Goal: Task Accomplishment & Management: Manage account settings

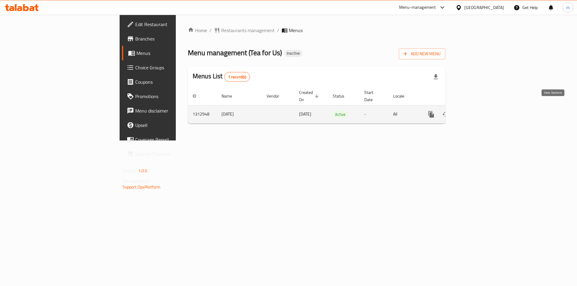
click at [478, 111] on icon "enhanced table" at bounding box center [474, 114] width 7 height 7
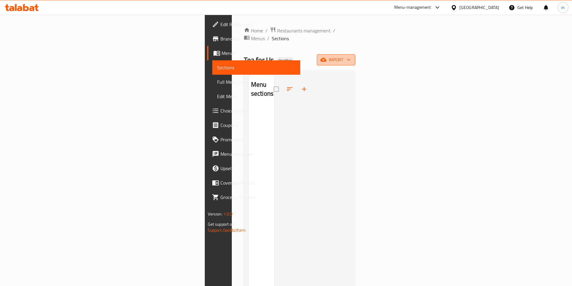
click at [350, 56] on span "import" at bounding box center [336, 60] width 29 height 8
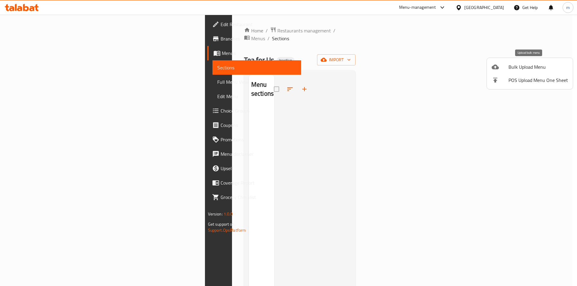
click at [518, 65] on span "Bulk Upload Menu" at bounding box center [537, 66] width 59 height 7
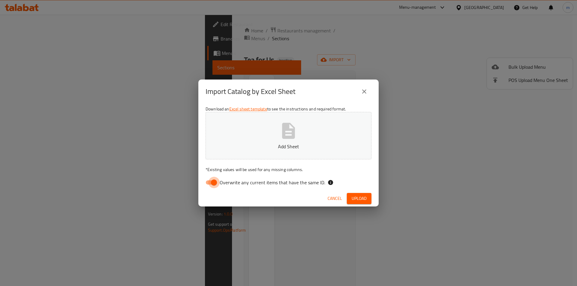
click at [211, 183] on input "Overwrite any current items that have the same ID." at bounding box center [214, 182] width 34 height 11
checkbox input "false"
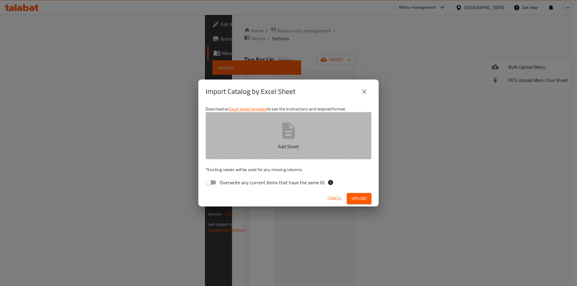
click at [280, 134] on icon "button" at bounding box center [288, 130] width 19 height 19
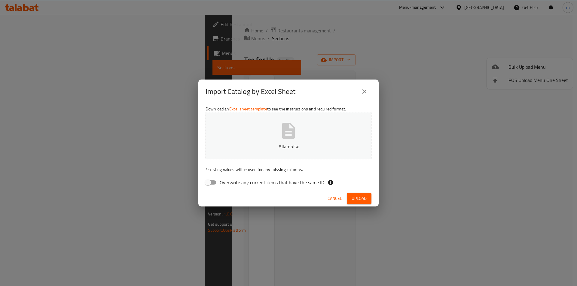
click at [357, 197] on span "Upload" at bounding box center [358, 199] width 15 height 8
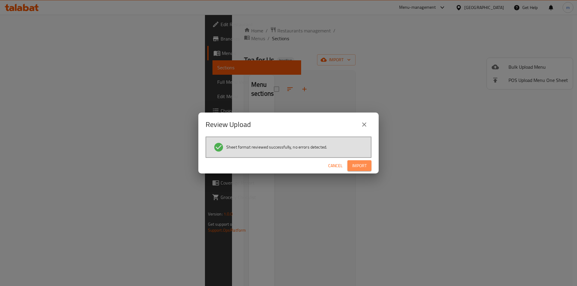
click at [359, 162] on span "Import" at bounding box center [359, 166] width 14 height 8
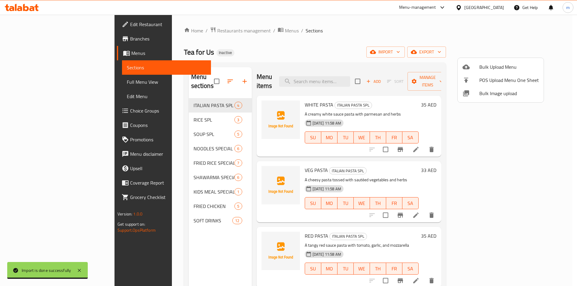
click at [225, 86] on div at bounding box center [288, 143] width 577 height 286
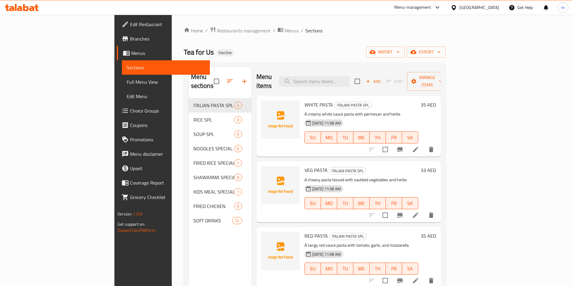
click at [252, 111] on div "Menu items Add Sort Manage items WHITE PASTA ITALIAN PASTA SPL A creamy white s…" at bounding box center [346, 210] width 189 height 286
click at [127, 83] on span "Full Menu View" at bounding box center [166, 81] width 78 height 7
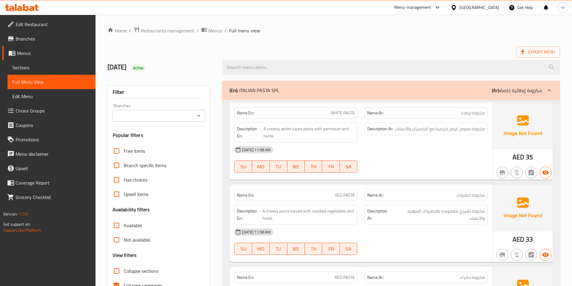
click at [218, 73] on div "19/9/2025 Active" at bounding box center [161, 67] width 115 height 27
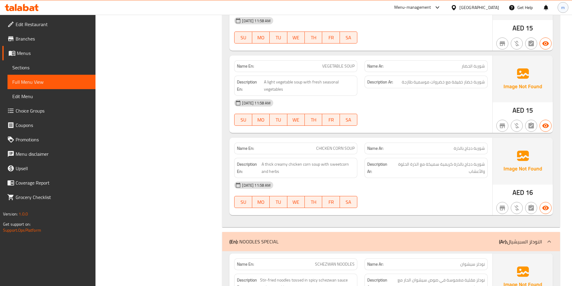
scroll to position [787, 0]
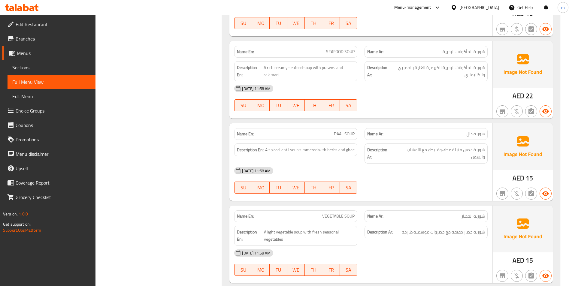
drag, startPoint x: 197, startPoint y: 192, endPoint x: 201, endPoint y: 132, distance: 59.9
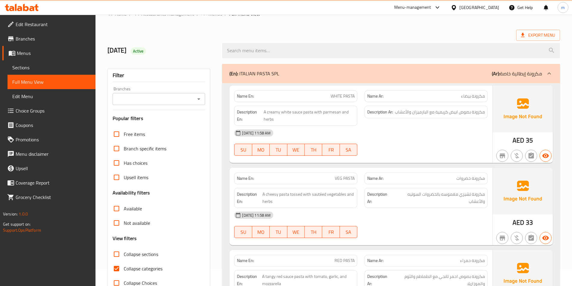
scroll to position [60, 0]
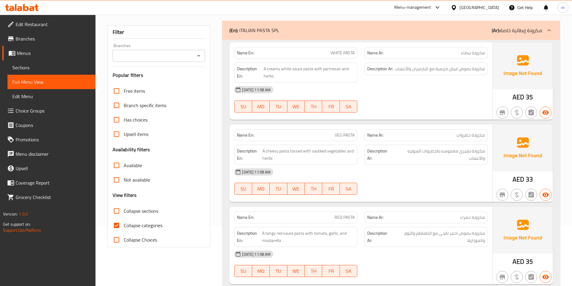
drag, startPoint x: 143, startPoint y: 226, endPoint x: 263, endPoint y: 149, distance: 143.1
click at [143, 226] on span "Collapse categories" at bounding box center [143, 225] width 39 height 7
click at [124, 226] on input "Collapse categories" at bounding box center [116, 225] width 14 height 14
checkbox input "false"
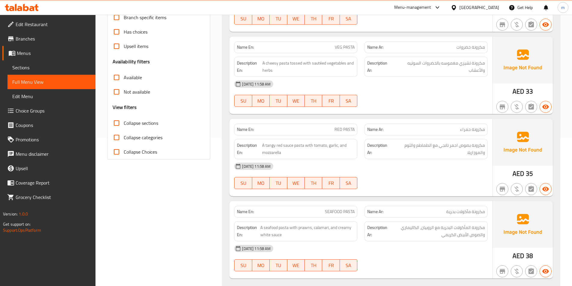
scroll to position [150, 0]
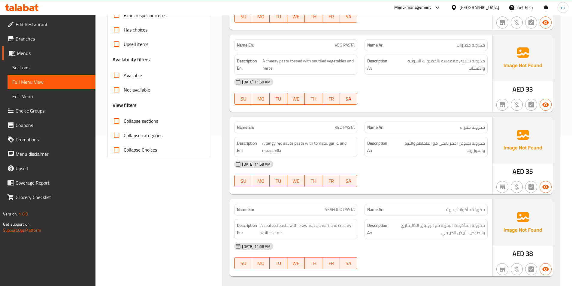
click at [461, 174] on div "19-09-2025 11:58 AM SU MO TU WE TH FR SA" at bounding box center [361, 174] width 261 height 34
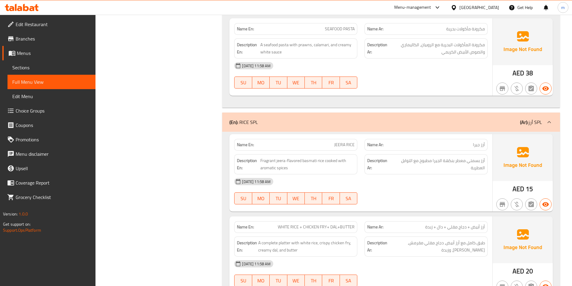
scroll to position [360, 0]
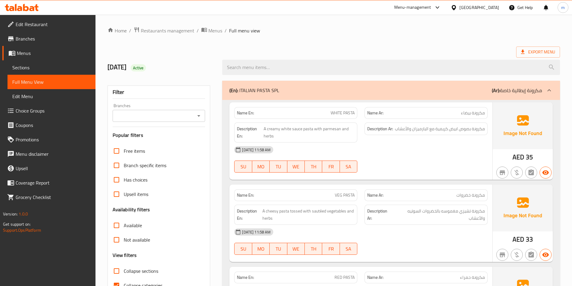
click at [23, 67] on span "Sections" at bounding box center [51, 67] width 78 height 7
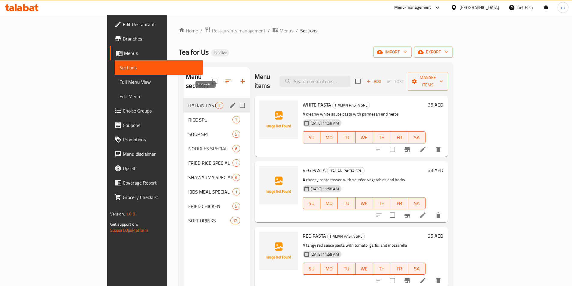
click at [230, 103] on icon "edit" at bounding box center [232, 105] width 5 height 5
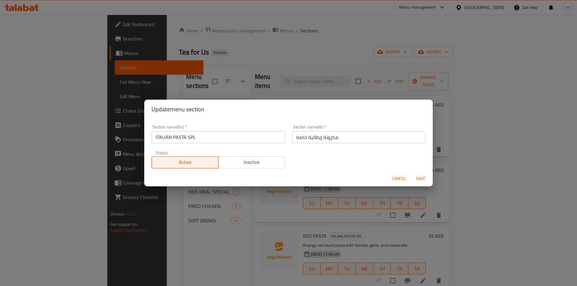
click at [299, 138] on input "مكرونة إيطالية خاصة" at bounding box center [358, 137] width 133 height 12
click at [381, 138] on input "مكرونة إيطالية خاصة" at bounding box center [358, 137] width 133 height 12
type input "مكرونة إيطالية اس بي ال"
click at [422, 177] on span "Save" at bounding box center [420, 179] width 14 height 8
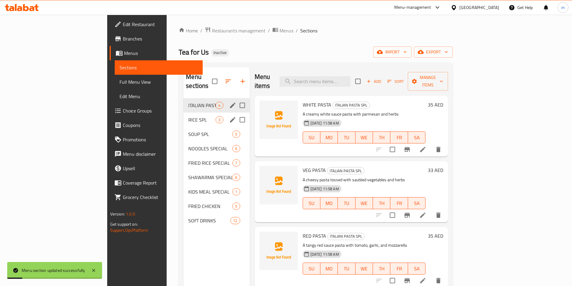
click at [229, 116] on icon "edit" at bounding box center [232, 119] width 7 height 7
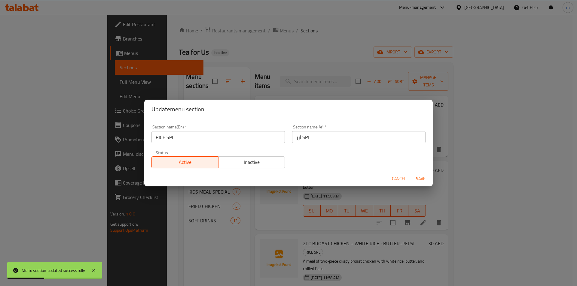
click at [304, 137] on input "أرز SPL" at bounding box center [358, 137] width 133 height 12
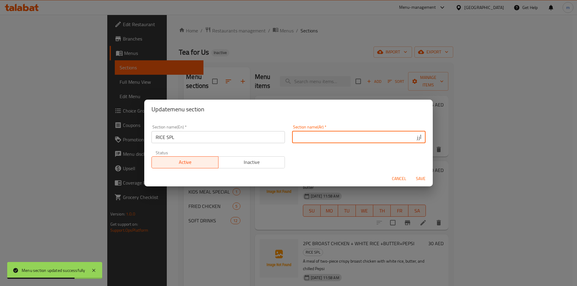
click at [351, 141] on input "أرز" at bounding box center [358, 137] width 133 height 12
type input "أرز اس بي ال"
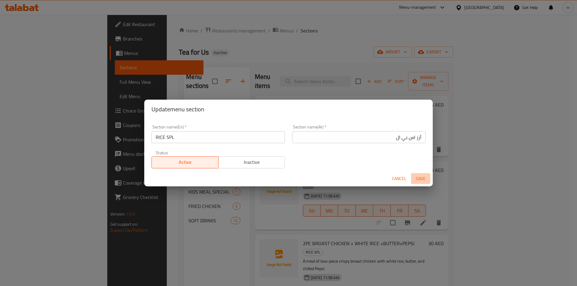
click at [419, 177] on span "Save" at bounding box center [420, 179] width 14 height 8
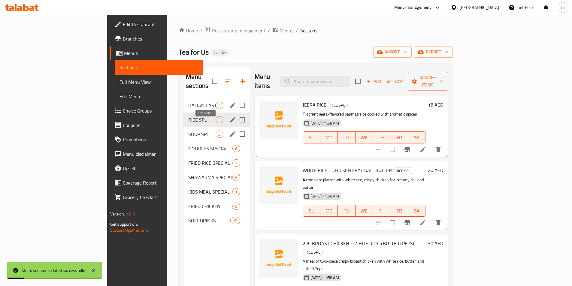
click at [230, 132] on icon "edit" at bounding box center [232, 134] width 5 height 5
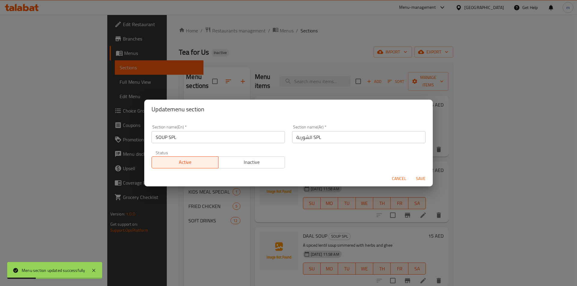
click at [312, 138] on input "الشوربة SPL" at bounding box center [358, 137] width 133 height 12
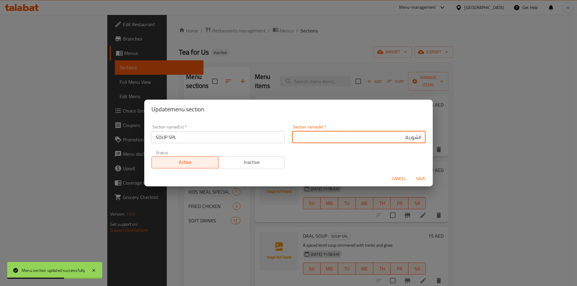
paste input "اس بي ال"
type input "الشوربة اس بي ال"
click at [420, 181] on span "Save" at bounding box center [420, 179] width 14 height 8
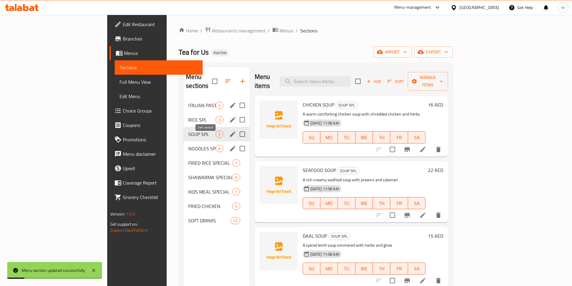
click at [230, 146] on icon "edit" at bounding box center [232, 148] width 5 height 5
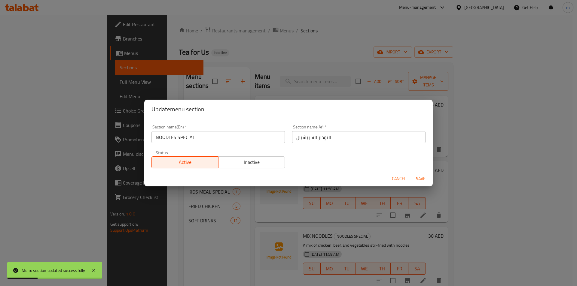
drag, startPoint x: 313, startPoint y: 138, endPoint x: 326, endPoint y: 151, distance: 18.1
click at [313, 138] on input "النودلز السبيشيال" at bounding box center [358, 137] width 133 height 12
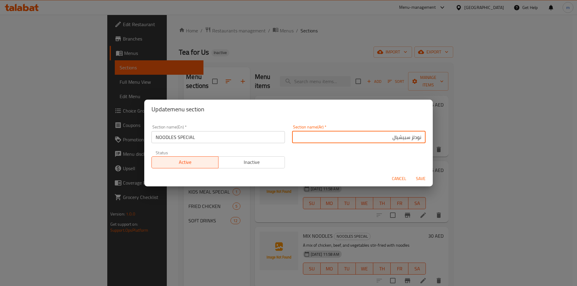
type input "نودلز سبيشيال"
click at [420, 178] on span "Save" at bounding box center [420, 179] width 14 height 8
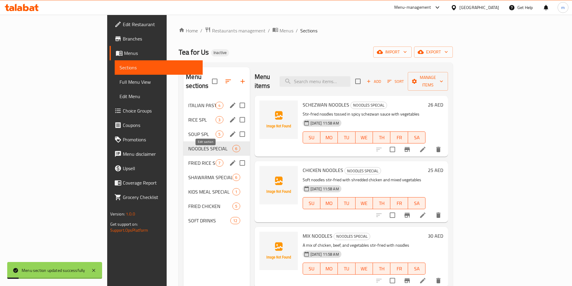
click at [230, 160] on icon "edit" at bounding box center [232, 162] width 5 height 5
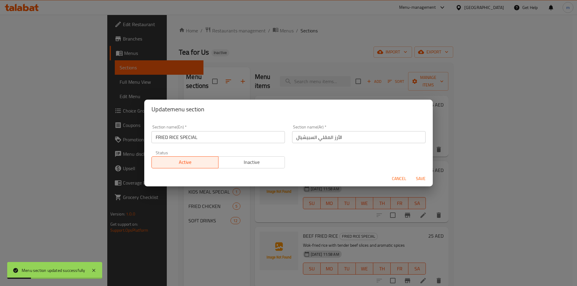
click at [354, 139] on input "الأرز المقلي السبيشيال" at bounding box center [358, 137] width 133 height 12
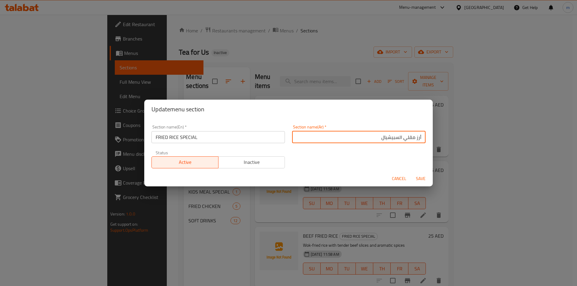
click at [394, 139] on input "أرز مقلي السبيشيال" at bounding box center [358, 137] width 133 height 12
type input "أرز مقلي سبيشيال"
click at [419, 177] on span "Save" at bounding box center [420, 179] width 14 height 8
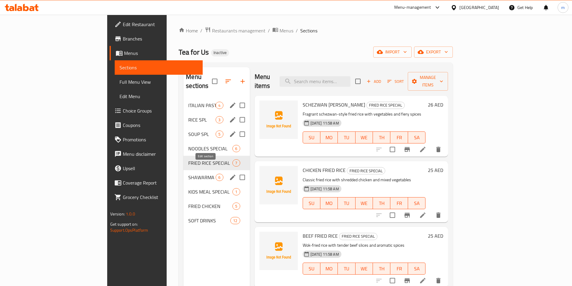
click at [229, 174] on icon "edit" at bounding box center [232, 177] width 7 height 7
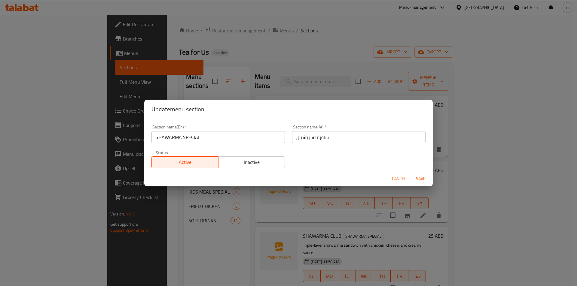
click at [422, 182] on span "Save" at bounding box center [420, 179] width 14 height 8
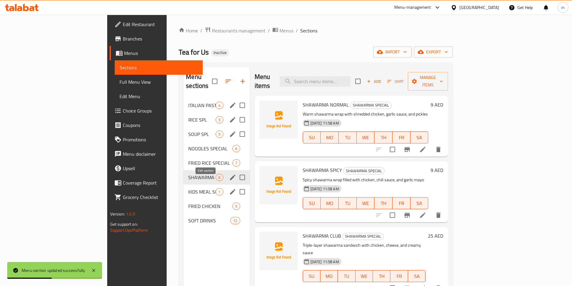
click at [230, 189] on icon "edit" at bounding box center [232, 191] width 5 height 5
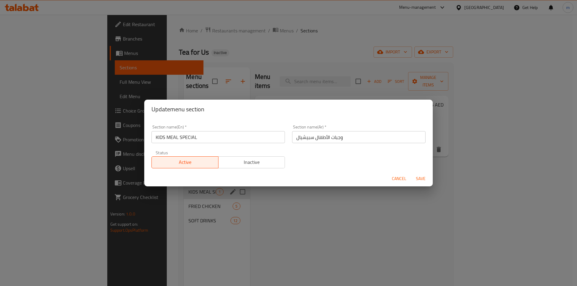
click at [418, 179] on span "Save" at bounding box center [420, 179] width 14 height 8
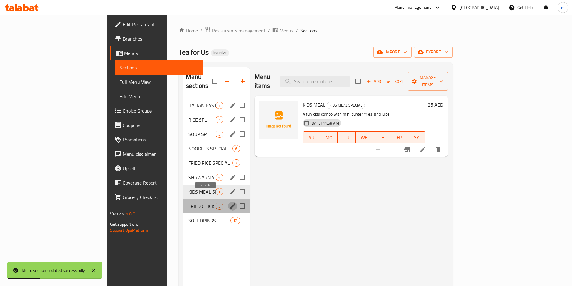
click at [229, 203] on icon "edit" at bounding box center [232, 206] width 7 height 7
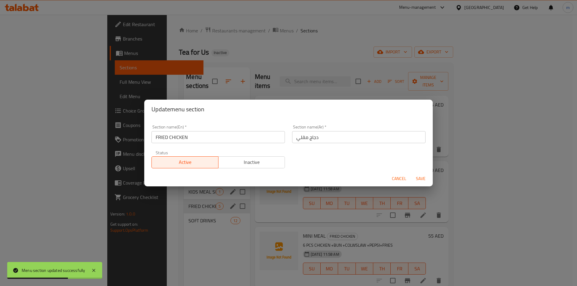
click at [421, 176] on span "Save" at bounding box center [420, 179] width 14 height 8
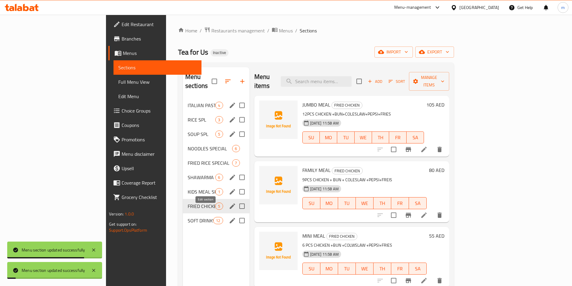
click at [230, 218] on icon "edit" at bounding box center [232, 220] width 5 height 5
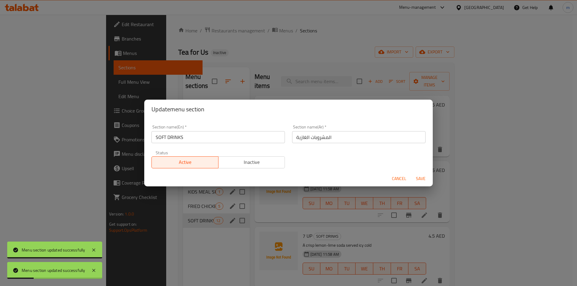
click at [419, 180] on span "Save" at bounding box center [420, 179] width 14 height 8
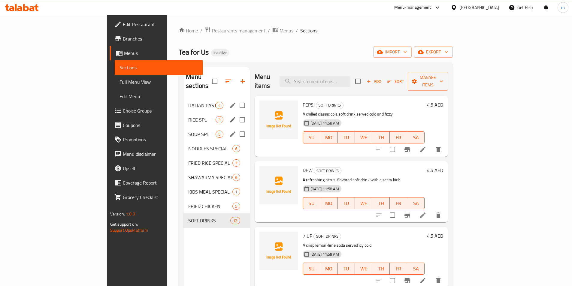
click at [188, 102] on span "ITALIAN PASTA SPL" at bounding box center [201, 105] width 27 height 7
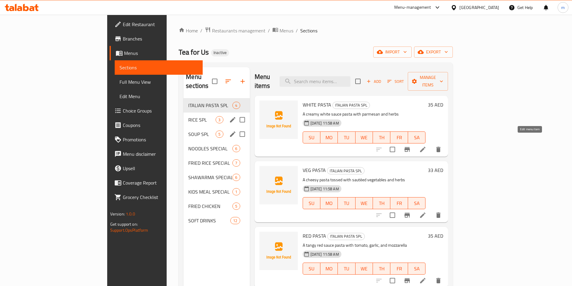
click at [426, 146] on icon at bounding box center [422, 149] width 7 height 7
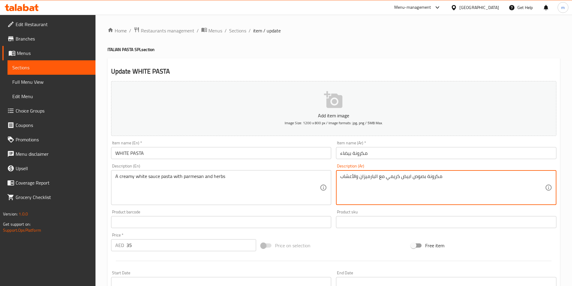
type textarea "مكرونة بصوص ابيض كريمي مع البارميزان والأعشاب"
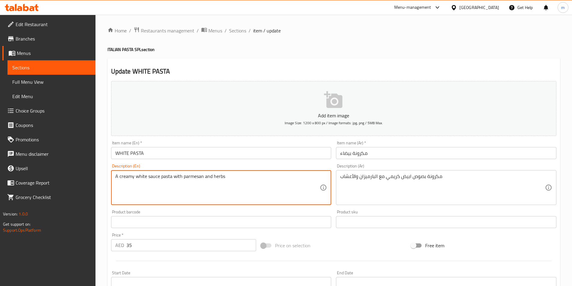
click at [193, 178] on textarea "A creamy white sauce pasta with parmesan and herbs" at bounding box center [217, 188] width 205 height 29
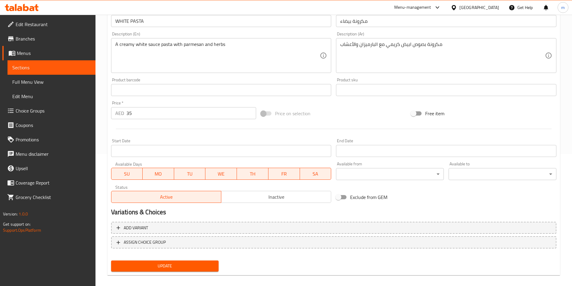
scroll to position [138, 0]
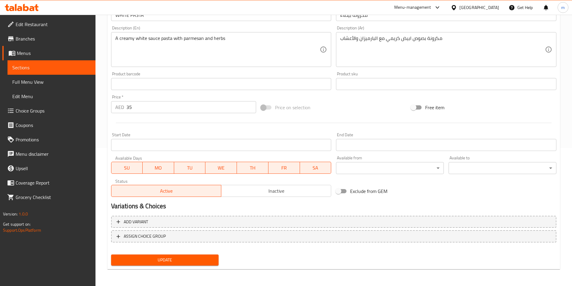
click at [193, 279] on div "Home / Restaurants management / Menus / Sections / item / update ITALIAN PASTA …" at bounding box center [333, 82] width 477 height 410
click at [197, 259] on span "Update" at bounding box center [165, 260] width 98 height 8
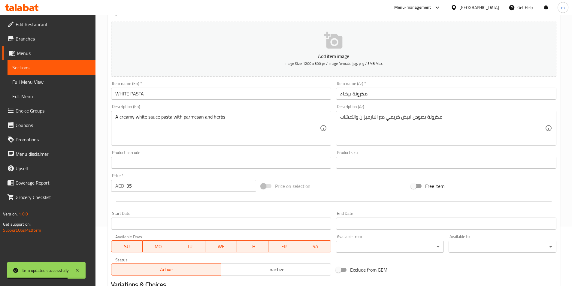
scroll to position [0, 0]
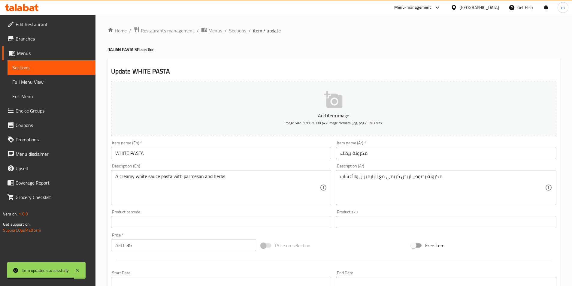
click at [233, 30] on span "Sections" at bounding box center [237, 30] width 17 height 7
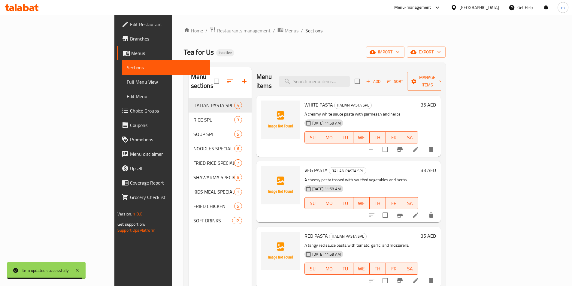
scroll to position [60, 0]
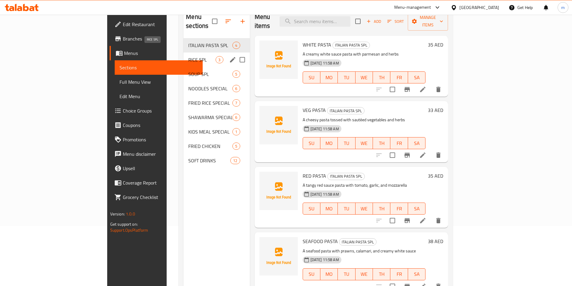
click at [188, 56] on span "RICE SPL" at bounding box center [201, 59] width 27 height 7
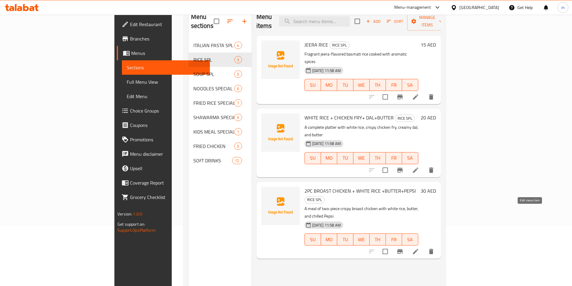
click at [419, 248] on icon at bounding box center [415, 251] width 7 height 7
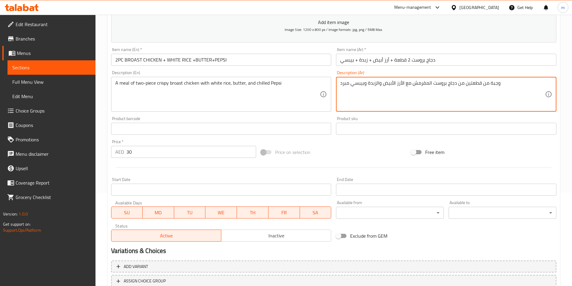
scroll to position [138, 0]
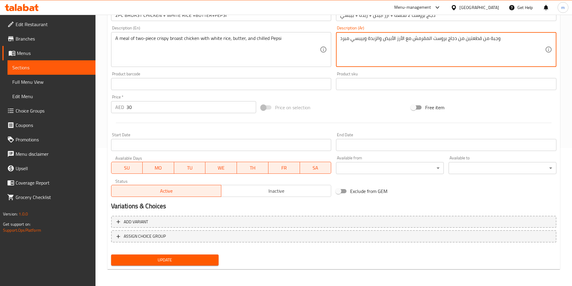
type textarea "وجبة من قطعتين من دجاج بروست المقرمش مع الأرز الأبيض والزبدة وبيبسي مبرد"
click at [196, 262] on span "Update" at bounding box center [165, 260] width 98 height 8
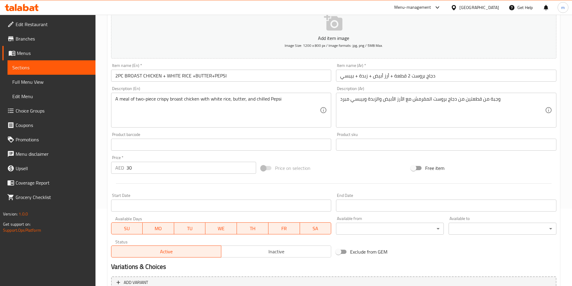
scroll to position [0, 0]
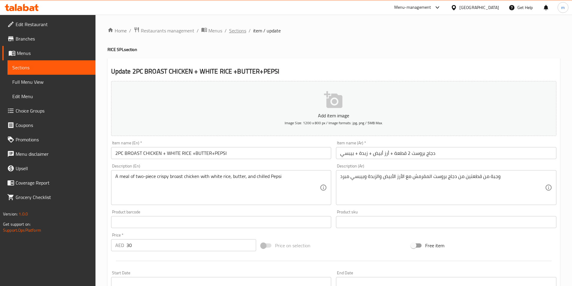
click at [238, 30] on span "Sections" at bounding box center [237, 30] width 17 height 7
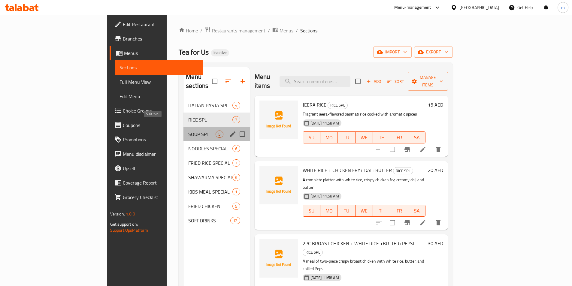
click at [188, 131] on span "SOUP SPL" at bounding box center [201, 134] width 27 height 7
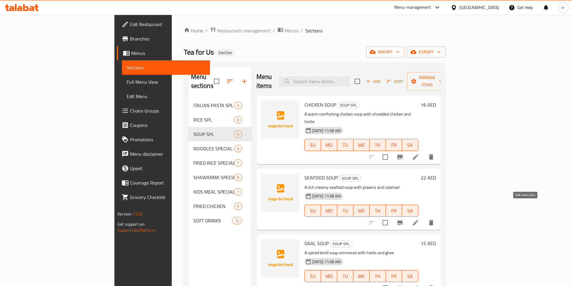
click at [418, 220] on icon at bounding box center [415, 222] width 5 height 5
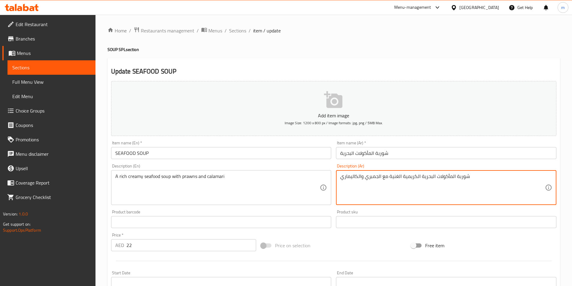
scroll to position [138, 0]
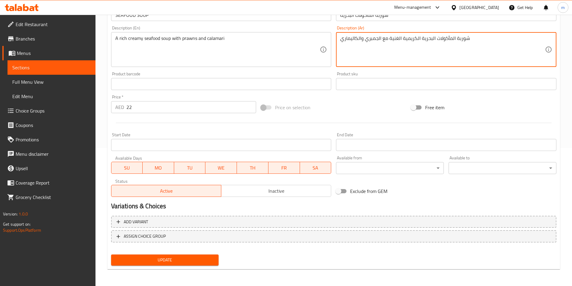
type textarea "شوربة المأكولات البحرية الكريمية الغنية مع الجمبري والكاليماري"
click at [206, 258] on span "Update" at bounding box center [165, 260] width 98 height 8
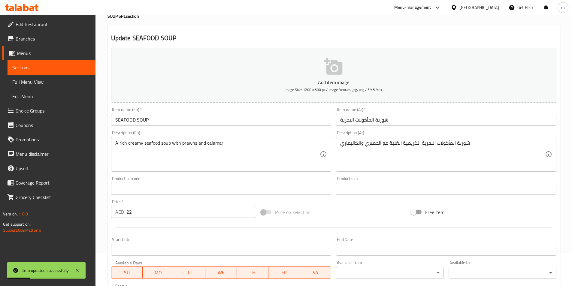
scroll to position [0, 0]
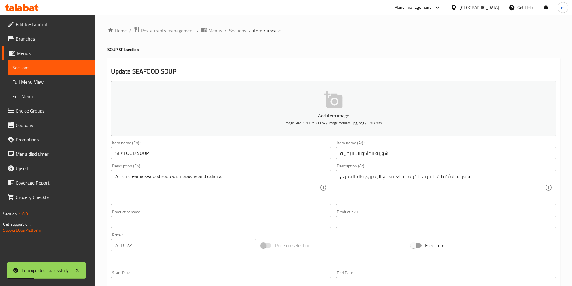
click at [231, 30] on span "Sections" at bounding box center [237, 30] width 17 height 7
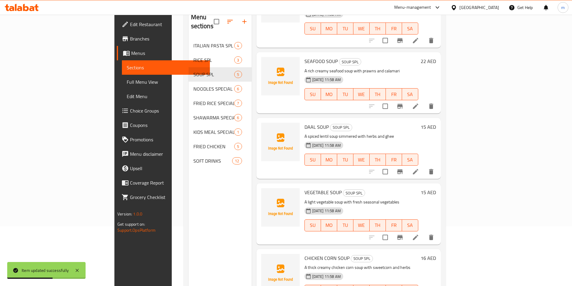
scroll to position [60, 0]
click at [419, 234] on icon at bounding box center [415, 237] width 7 height 7
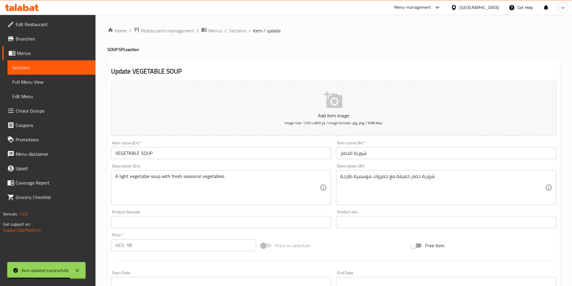
click at [341, 155] on input "شوربة الخضار" at bounding box center [446, 153] width 220 height 12
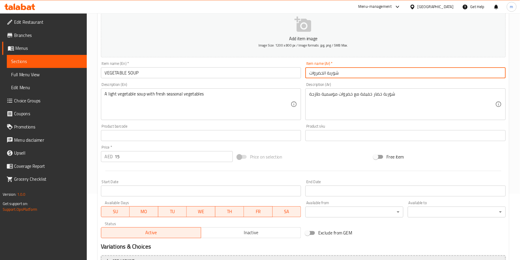
scroll to position [120, 0]
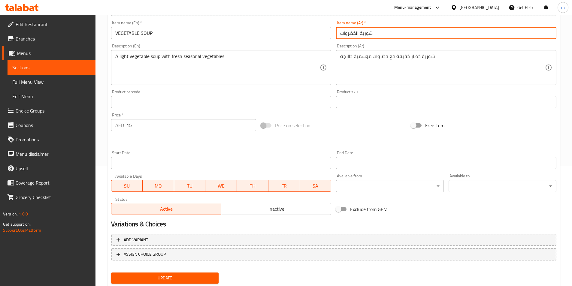
type input "شوربة الخضروات"
click at [198, 282] on span "Update" at bounding box center [165, 278] width 98 height 8
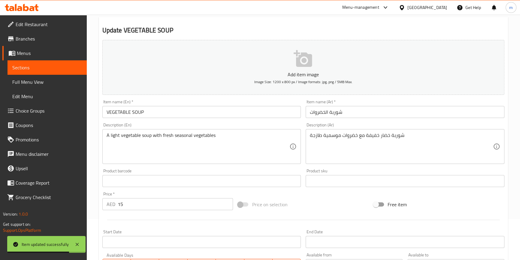
scroll to position [0, 0]
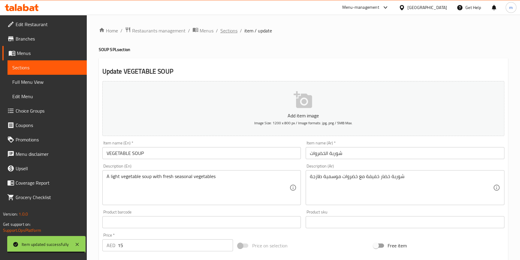
click at [233, 30] on span "Sections" at bounding box center [228, 30] width 17 height 7
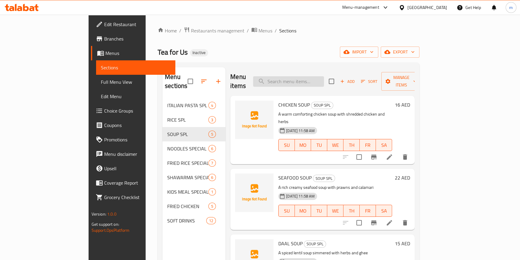
click at [320, 78] on input "search" at bounding box center [288, 81] width 71 height 11
paste input "CHICKEN NOODLES"
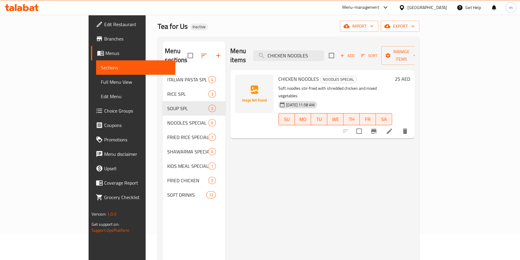
scroll to position [54, 0]
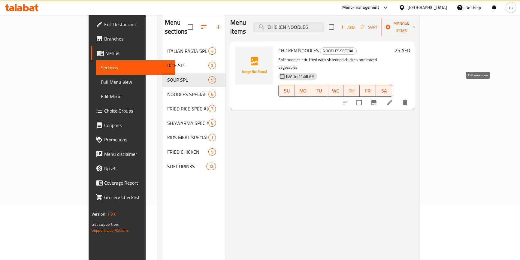
type input "CHICKEN NOODLES"
click at [393, 99] on icon at bounding box center [389, 102] width 7 height 7
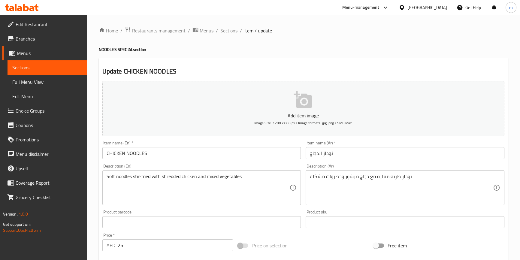
scroll to position [54, 0]
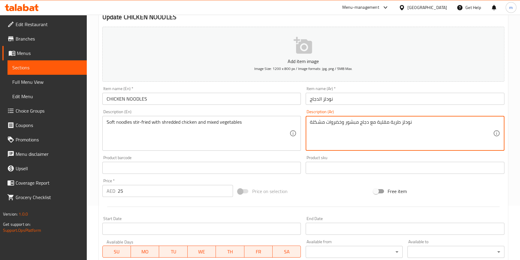
drag, startPoint x: 391, startPoint y: 122, endPoint x: 374, endPoint y: 123, distance: 17.4
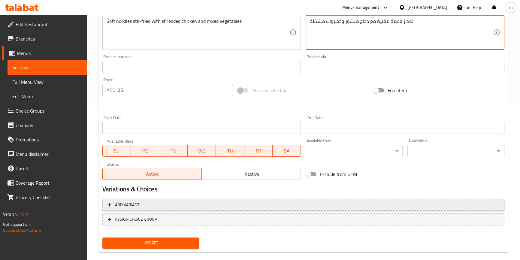
scroll to position [164, 0]
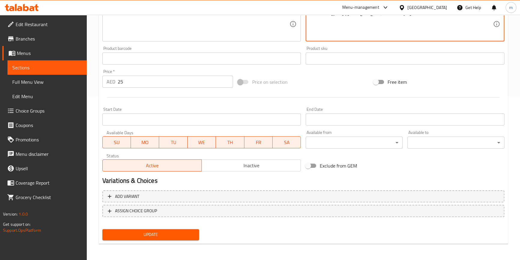
type textarea "نودلز ناعمة مقلية مع دجاج مبشور وخضروات مشكلة"
click at [163, 232] on span "Update" at bounding box center [150, 235] width 87 height 8
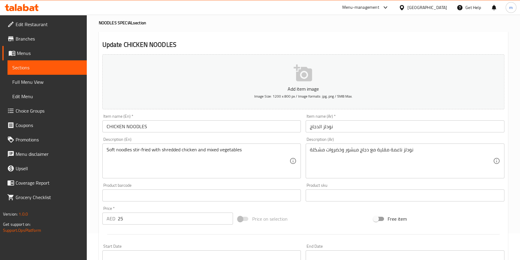
scroll to position [0, 0]
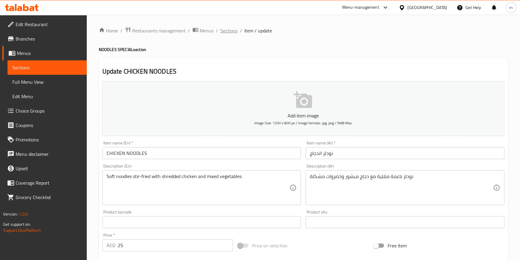
click at [228, 30] on span "Sections" at bounding box center [228, 30] width 17 height 7
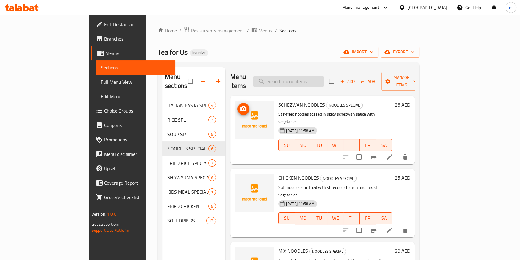
click at [324, 80] on input "search" at bounding box center [288, 81] width 71 height 11
paste input "SEAFOOD SOUP"
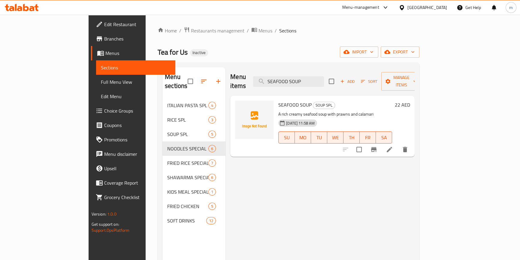
type input "SEAFOOD SOUP"
click at [392, 147] on icon at bounding box center [389, 149] width 5 height 5
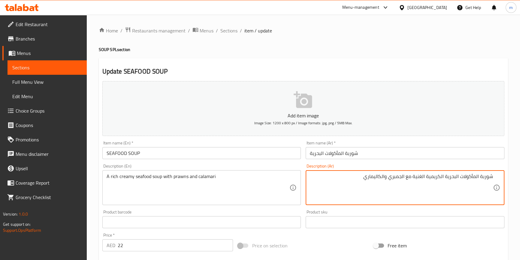
click at [404, 177] on textarea "شوربة المأكولات البحرية الكريمية الغنية مع الجمبري والكاليماري" at bounding box center [401, 188] width 183 height 29
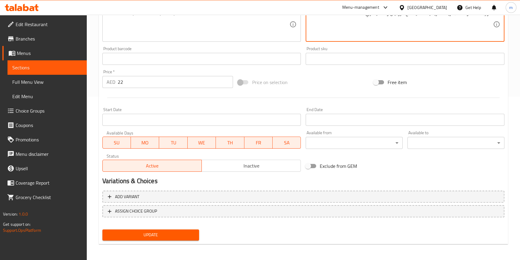
scroll to position [164, 0]
type textarea "شوربة المأكولات البحرية الكريمية الغنية مع الروبيان والكاليماري"
click at [186, 227] on div "Update" at bounding box center [151, 235] width 102 height 16
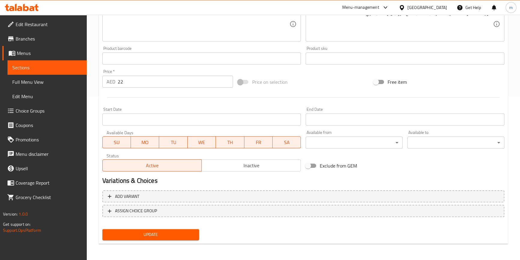
click at [189, 235] on span "Update" at bounding box center [150, 235] width 87 height 8
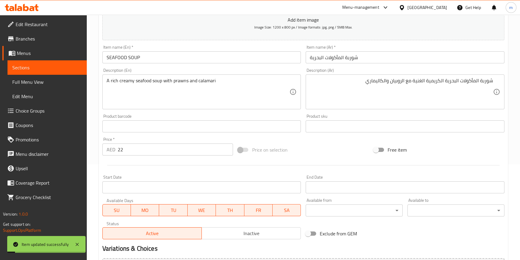
scroll to position [54, 0]
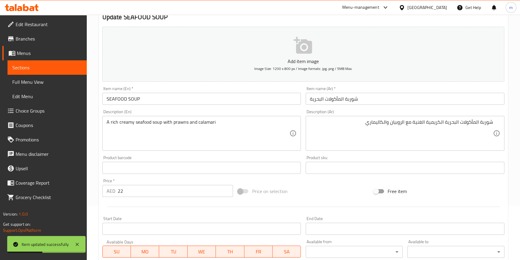
click at [304, 87] on div "Item name (Ar)   * شوربة المأكولات البحرية Item name (Ar) *" at bounding box center [405, 95] width 204 height 23
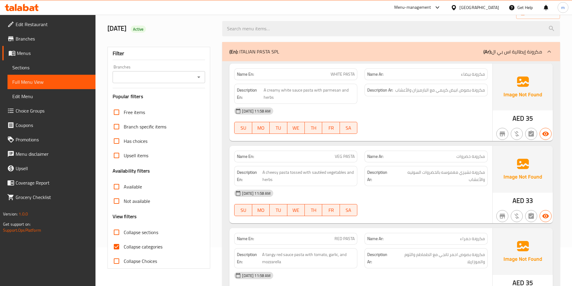
scroll to position [120, 0]
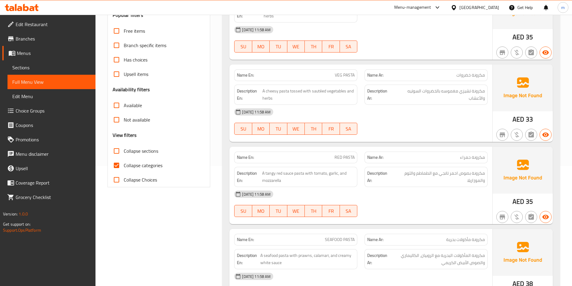
click at [114, 163] on div "Free items Branch specific items Has choices Upsell items Availability filters …" at bounding box center [159, 105] width 93 height 163
drag, startPoint x: 114, startPoint y: 163, endPoint x: 120, endPoint y: 163, distance: 5.7
click at [115, 162] on input "Collapse categories" at bounding box center [116, 165] width 14 height 14
checkbox input "false"
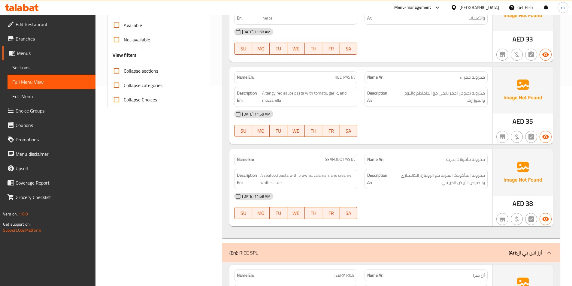
scroll to position [210, 0]
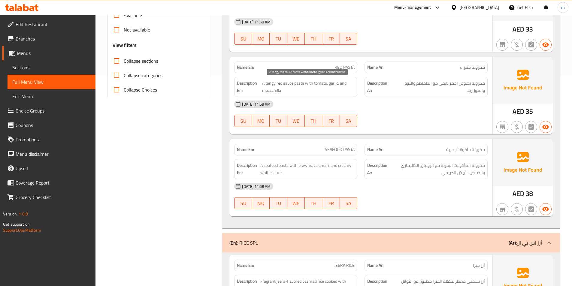
click at [269, 85] on span "A tangy red sauce pasta with tomato, garlic, and mozzarella" at bounding box center [308, 87] width 93 height 15
copy span "tangy"
click at [333, 66] on p "Name En: RED PASTA" at bounding box center [296, 67] width 118 height 6
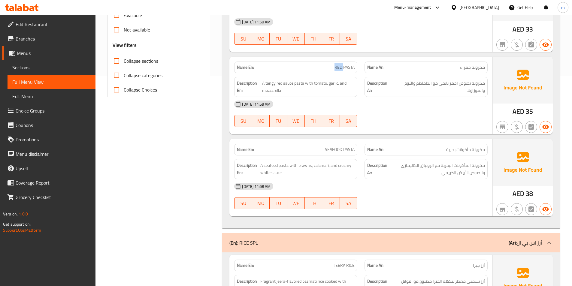
click at [328, 68] on p "Name En: RED PASTA" at bounding box center [296, 67] width 118 height 6
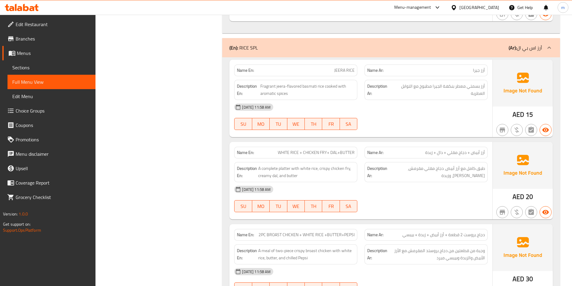
scroll to position [420, 0]
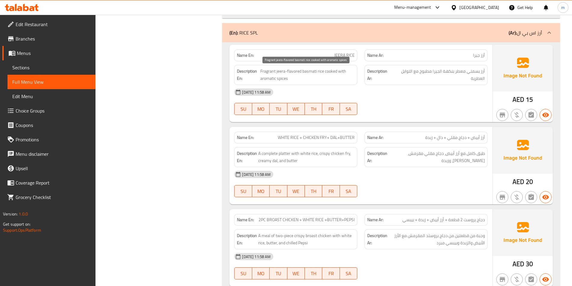
click at [274, 72] on span "Fragrant jeera-flavored basmati rice cooked with aromatic spices" at bounding box center [307, 75] width 94 height 15
click at [268, 72] on span "Fragrant jeera-flavored basmati rice cooked with aromatic spices" at bounding box center [307, 75] width 94 height 15
click at [267, 72] on span "Fragrant jeera-flavored basmati rice cooked with aromatic spices" at bounding box center [307, 75] width 94 height 15
copy span "Fragrant"
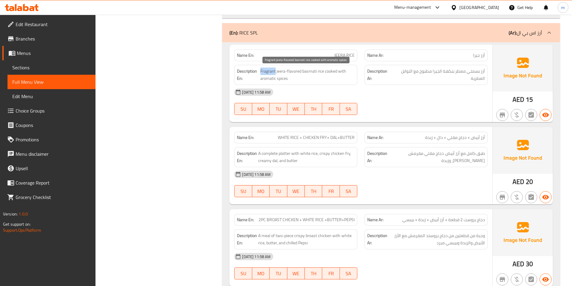
click at [271, 69] on span "Fragrant jeera-flavored basmati rice cooked with aromatic spices" at bounding box center [307, 75] width 94 height 15
copy span "Fragrant"
click at [421, 77] on span "أرز بسمتي معطر بنكهة الجيرا مطبوخ مع التوابل العطرية" at bounding box center [439, 75] width 92 height 15
click at [408, 70] on span "أرز بسمتي معطر بنكهة الجيرا مطبوخ مع التوابل العطرية" at bounding box center [439, 75] width 92 height 15
click at [268, 80] on span "Fragrant jeera-flavored basmati rice cooked with aromatic spices" at bounding box center [307, 75] width 94 height 15
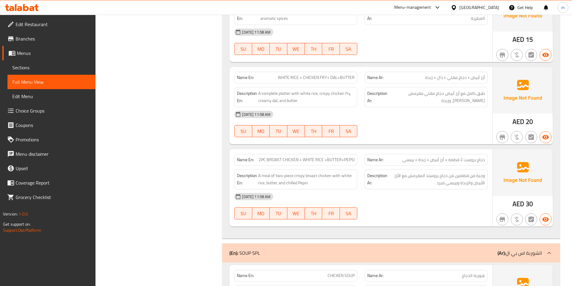
scroll to position [511, 0]
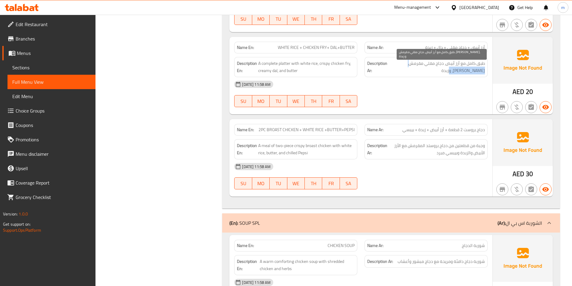
drag, startPoint x: 411, startPoint y: 67, endPoint x: 420, endPoint y: 65, distance: 9.4
click at [420, 68] on span "طبق كامل مع أرز أبيض، دجاج مقلي مقرمش، [PERSON_NAME]، وزبدة" at bounding box center [437, 67] width 96 height 15
click at [419, 64] on span "طبق كامل مع أرز أبيض، دجاج مقلي مقرمش، [PERSON_NAME]، وزبدة" at bounding box center [437, 67] width 96 height 15
click at [419, 63] on span "طبق كامل مع أرز أبيض، دجاج مقلي مقرمش، [PERSON_NAME]، وزبدة" at bounding box center [437, 67] width 96 height 15
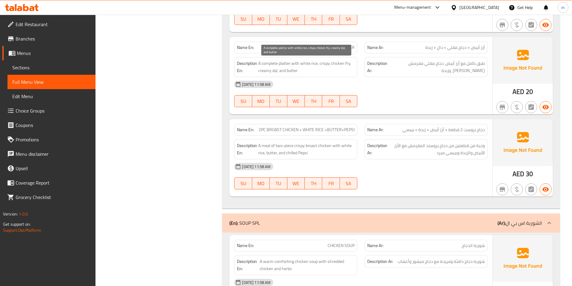
click at [332, 65] on span "A complete platter with white rice, crispy chicken fry, creamy dal, and butter" at bounding box center [306, 67] width 96 height 15
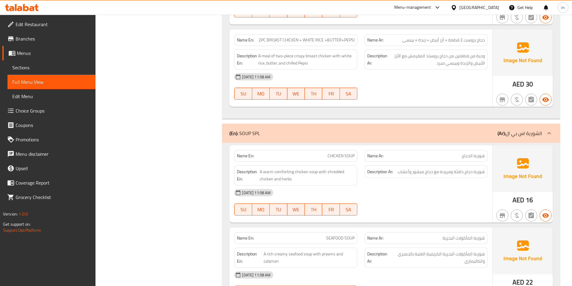
scroll to position [601, 0]
click at [297, 41] on span "2PC BROAST CHICKEN + WHITE RICE +BUTTER+PEPSI" at bounding box center [307, 40] width 96 height 6
click at [262, 41] on span "2PC BROAST CHICKEN + WHITE RICE +BUTTER+PEPSI" at bounding box center [307, 40] width 96 height 6
click at [336, 45] on div "Name En: 2PC BROAST CHICKEN + WHITE RICE +BUTTER+PEPSI" at bounding box center [295, 40] width 123 height 12
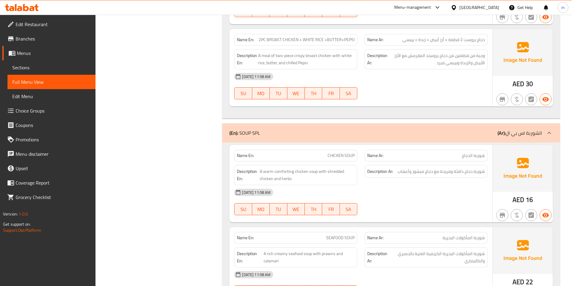
click at [287, 39] on span "2PC BROAST CHICKEN + WHITE RICE +BUTTER+PEPSI" at bounding box center [307, 40] width 96 height 6
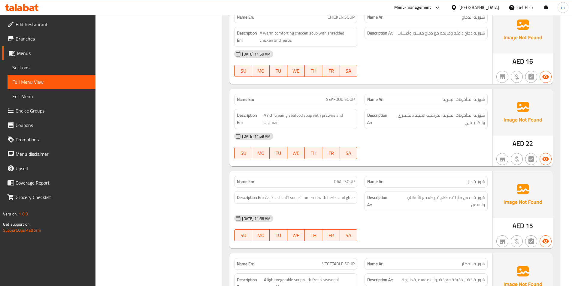
scroll to position [721, 0]
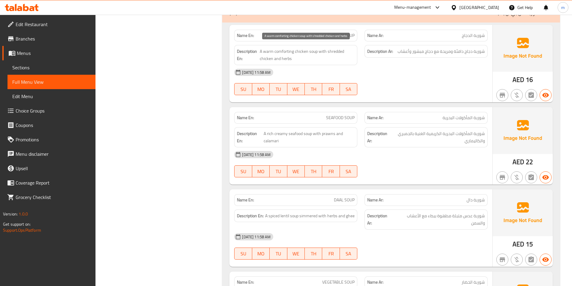
click at [332, 52] on span "A warm comforting chicken soup with shredded chicken and herbs" at bounding box center [307, 55] width 95 height 15
copy span "shredded"
click at [268, 62] on span "A warm comforting chicken soup with shredded chicken and herbs" at bounding box center [307, 55] width 95 height 15
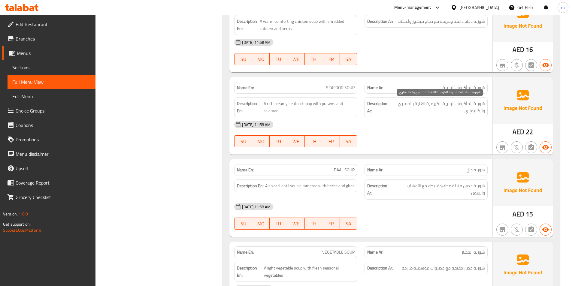
click at [405, 104] on span "شوربة المأكولات البحرية الكريمية الغنية بالجمبري والكاليماري" at bounding box center [438, 107] width 94 height 15
click at [398, 108] on span "شوربة المأكولات البحرية الكريمية الغنية بالجمبري والكاليماري" at bounding box center [438, 107] width 94 height 15
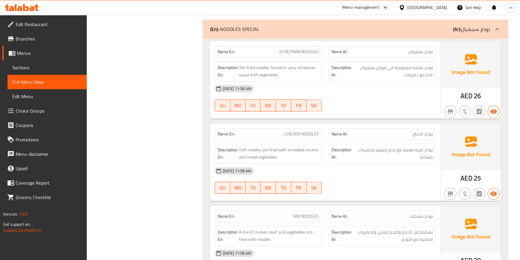
scroll to position [1165, 0]
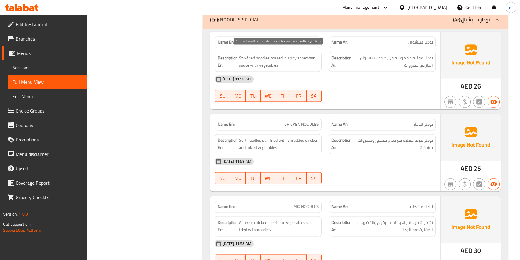
click at [243, 56] on span "Stir-fried noodles tossed in spicy schezwan sauce with vegetables" at bounding box center [279, 61] width 80 height 15
click at [249, 56] on span "Stir-fried noodles tossed in spicy schezwan sauce with vegetables" at bounding box center [279, 61] width 80 height 15
click at [253, 54] on span "Stir-fried noodles tossed in spicy schezwan sauce with vegetables" at bounding box center [279, 61] width 80 height 15
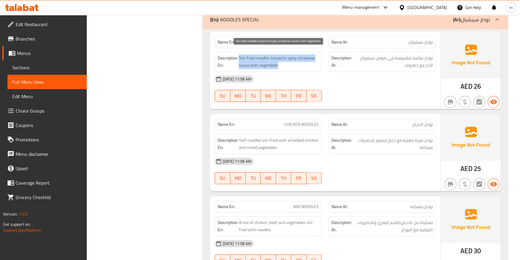
click at [251, 54] on span "Stir-fried noodles tossed in spicy schezwan sauce with vegetables" at bounding box center [279, 61] width 80 height 15
click at [243, 57] on span "Stir-fried noodles tossed in spicy schezwan sauce with vegetables" at bounding box center [279, 61] width 80 height 15
click at [251, 56] on span "Stir-fried noodles tossed in spicy schezwan sauce with vegetables" at bounding box center [279, 61] width 80 height 15
drag, startPoint x: 254, startPoint y: 57, endPoint x: 239, endPoint y: 59, distance: 15.6
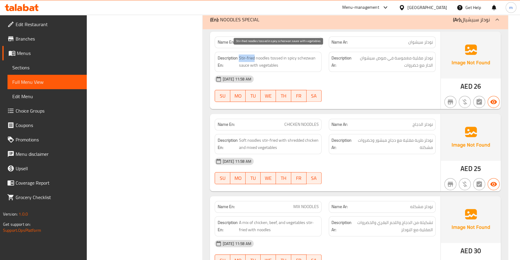
click at [239, 59] on span "Stir-fried noodles tossed in spicy schezwan sauce with vegetables" at bounding box center [279, 61] width 80 height 15
copy span "Stir-fried"
click at [276, 57] on span "Stir-fried noodles tossed in spicy schezwan sauce with vegetables" at bounding box center [279, 61] width 80 height 15
copy span "tossed"
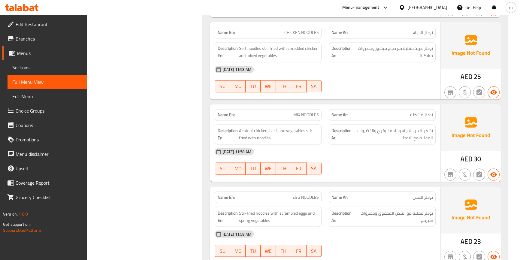
scroll to position [1247, 0]
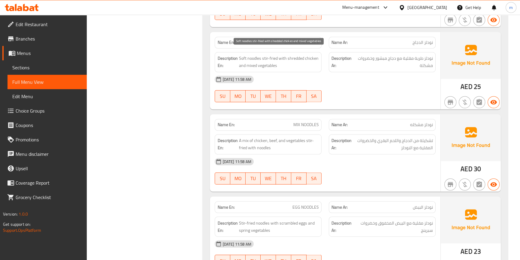
click at [243, 59] on span "Soft noodles stir-fried with shredded chicken and mixed vegetables" at bounding box center [279, 62] width 80 height 15
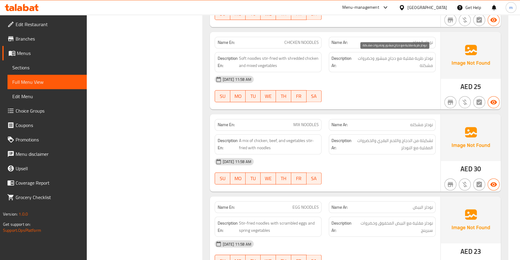
click at [418, 59] on span "نودلز طرية مقلية مع دجاج مبشور وخضروات مشكلة" at bounding box center [394, 62] width 78 height 15
click at [298, 39] on span "CHICKEN NOODLES" at bounding box center [301, 42] width 35 height 6
click at [297, 39] on span "CHICKEN NOODLES" at bounding box center [301, 42] width 35 height 6
click at [281, 37] on div "Name En: CHICKEN NOODLES" at bounding box center [268, 43] width 107 height 12
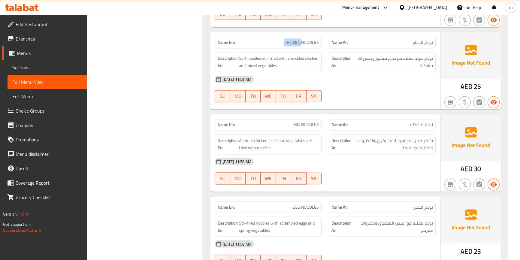
click at [281, 37] on div "Name En: CHICKEN NOODLES" at bounding box center [268, 43] width 107 height 12
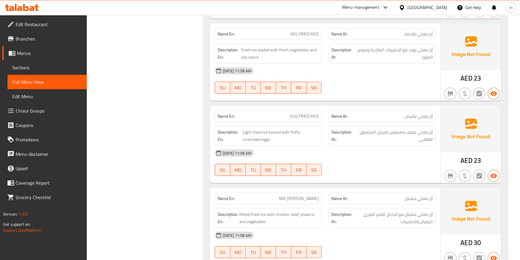
scroll to position [2039, 0]
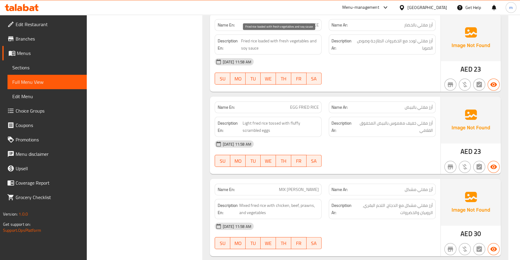
click at [263, 39] on span "Fried rice loaded with fresh vegetables and soy sauce" at bounding box center [280, 44] width 78 height 15
click at [265, 38] on span "Fried rice loaded with fresh vegetables and soy sauce" at bounding box center [280, 44] width 78 height 15
drag, startPoint x: 258, startPoint y: 37, endPoint x: 269, endPoint y: 40, distance: 11.5
click at [269, 40] on span "Fried rice loaded with fresh vegetables and soy sauce" at bounding box center [280, 44] width 78 height 15
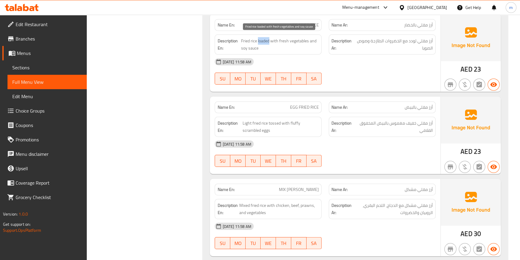
copy span "loaded"
click at [284, 45] on span "Fried rice loaded with fresh vegetables and soy sauce" at bounding box center [280, 44] width 78 height 15
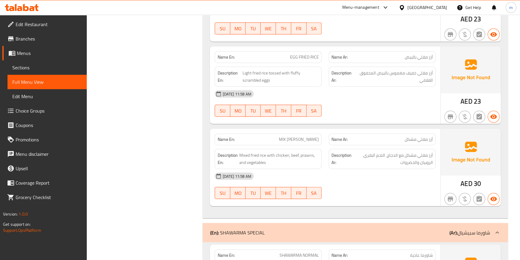
scroll to position [2094, 0]
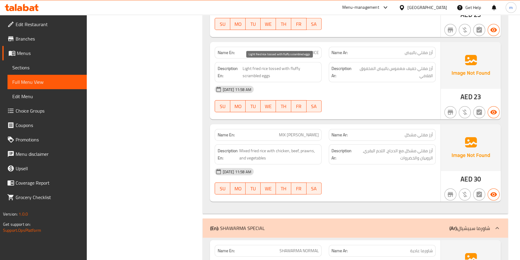
click at [259, 65] on span "Light fried rice tossed with fluffy scrambled eggs" at bounding box center [280, 72] width 77 height 15
click at [265, 67] on span "Light fried rice tossed with fluffy scrambled eggs" at bounding box center [280, 72] width 77 height 15
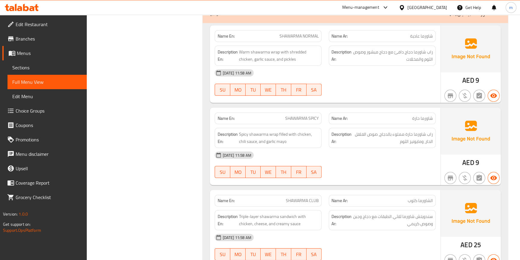
scroll to position [2312, 0]
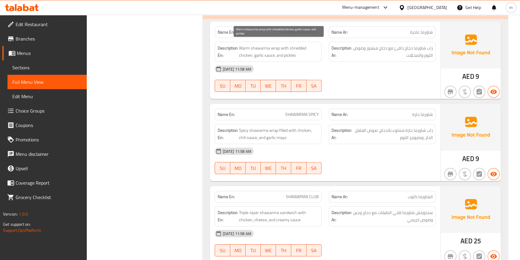
click at [246, 44] on span "Warm shawarma wrap with shredded chicken, garlic sauce, and pickles" at bounding box center [279, 51] width 80 height 15
drag, startPoint x: 297, startPoint y: 45, endPoint x: 352, endPoint y: 45, distance: 54.7
click at [298, 45] on span "Warm shawarma wrap with shredded chicken, garlic sauce, and pickles" at bounding box center [279, 51] width 80 height 15
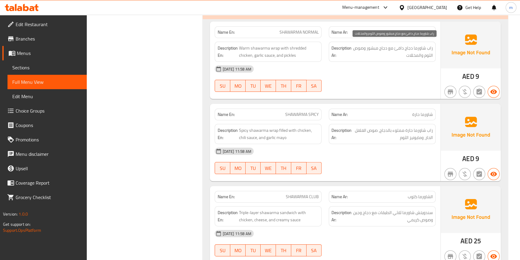
click at [404, 51] on span "راب شاورما دجاج دافئ مع دجاج مبشور وصوص الثوم والمخللات" at bounding box center [393, 51] width 80 height 15
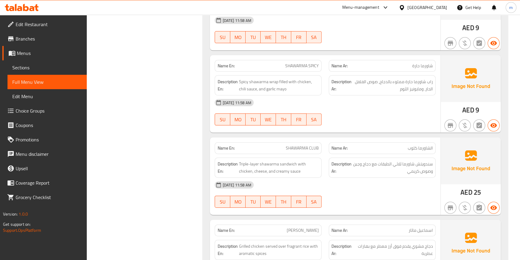
scroll to position [2394, 0]
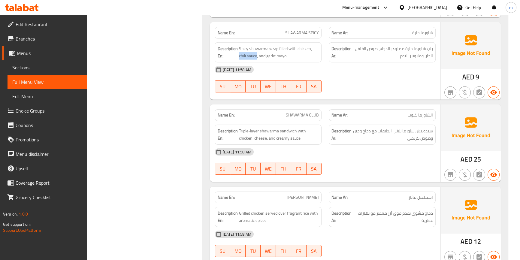
drag, startPoint x: 312, startPoint y: 46, endPoint x: 249, endPoint y: 56, distance: 63.9
click at [249, 56] on div "Description En: Spicy shawarma wrap filled with chicken, chili sauce, and garli…" at bounding box center [268, 52] width 107 height 20
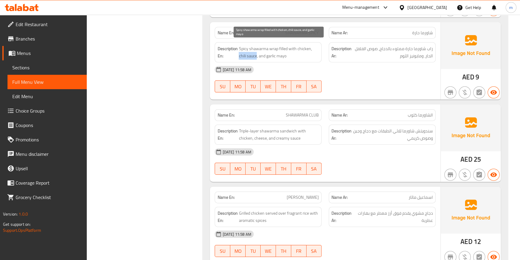
copy span "chili sauce"
click at [274, 54] on span "Spicy shawarma wrap filled with chicken, chili sauce, and garlic mayo" at bounding box center [279, 52] width 80 height 15
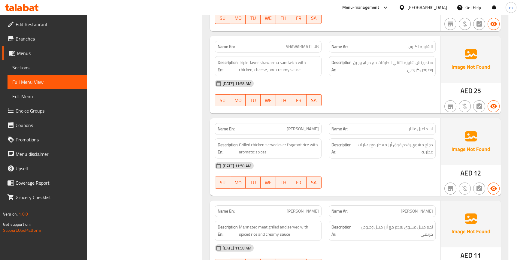
scroll to position [2449, 0]
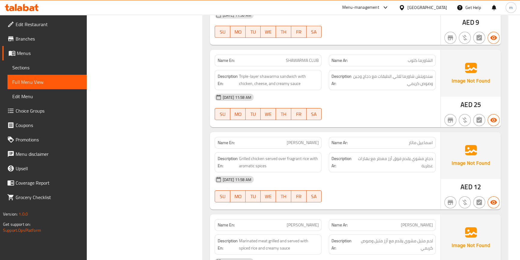
click at [313, 58] on span "SHAWARMA CLUB" at bounding box center [302, 60] width 33 height 6
copy span "CLUB"
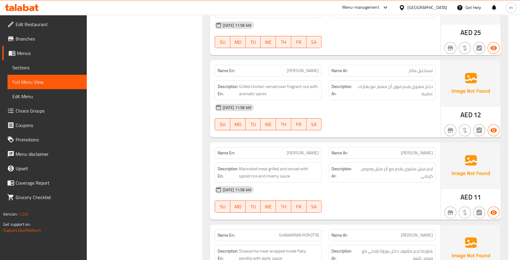
scroll to position [2531, 0]
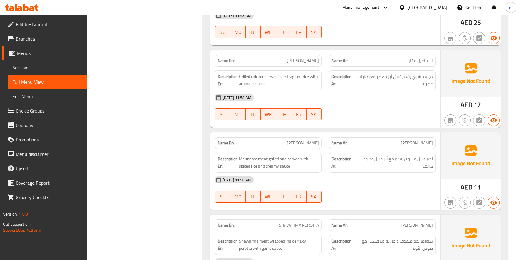
click at [312, 58] on span "[PERSON_NAME]" at bounding box center [303, 61] width 32 height 6
copy span "MATHAR"
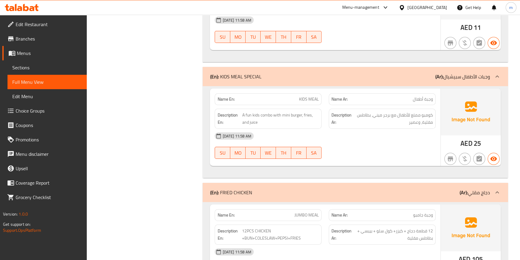
scroll to position [2804, 0]
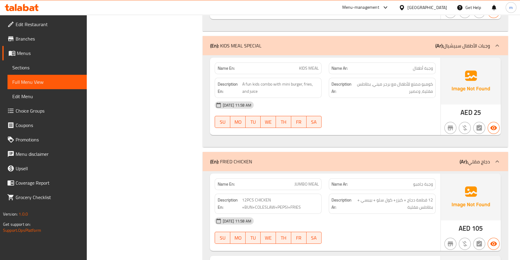
drag, startPoint x: 268, startPoint y: 40, endPoint x: 262, endPoint y: 46, distance: 8.3
click at [262, 46] on div "(En): KIDS MEAL SPECIAL (Ar): وجبات الأطفال سبيشيال" at bounding box center [355, 45] width 305 height 19
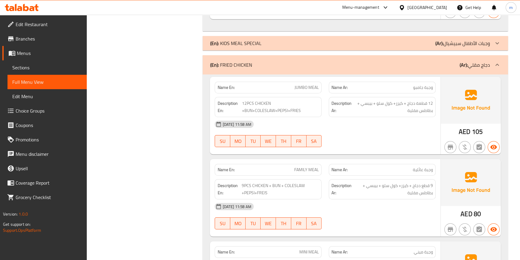
click at [257, 40] on p "(En): KIDS MEAL SPECIAL" at bounding box center [235, 43] width 51 height 7
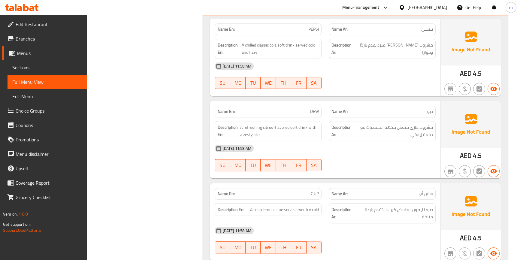
scroll to position [3404, 0]
click at [253, 47] on span "A chilled classic cola soft drink served cold and fizzy" at bounding box center [280, 48] width 77 height 15
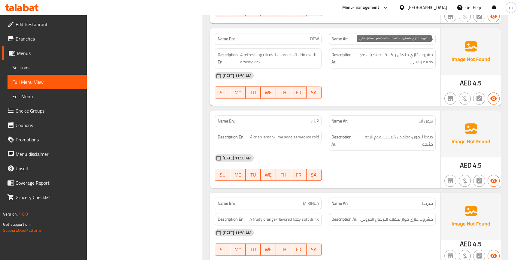
scroll to position [3486, 0]
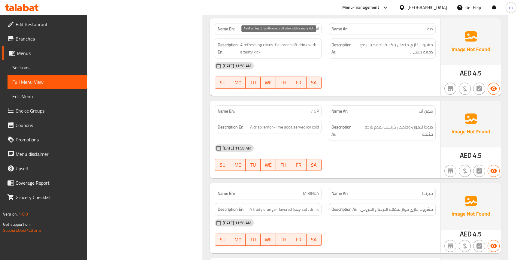
click at [267, 41] on span "A refreshing citrus-flavored soft drink with a zesty kick" at bounding box center [279, 48] width 79 height 15
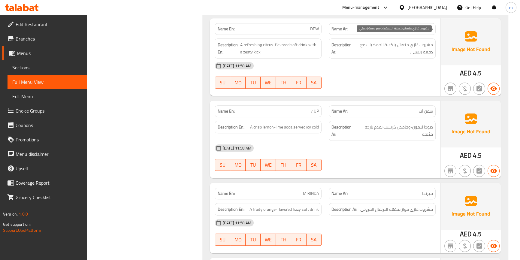
click at [394, 50] on span "مشروب غازي منعش بنكهة الحمضيات مع دفعة زيستي" at bounding box center [393, 48] width 79 height 15
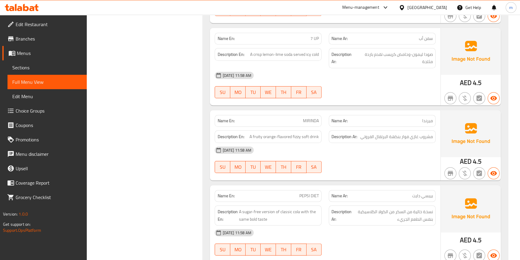
scroll to position [3568, 0]
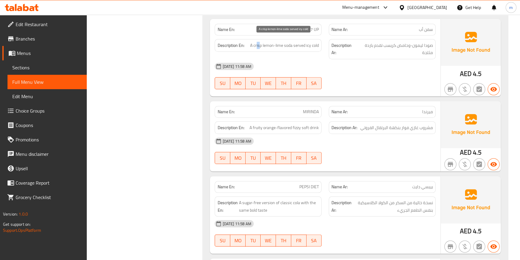
click at [259, 42] on span "A crisp lemon-lime soda served icy cold" at bounding box center [284, 46] width 69 height 8
drag, startPoint x: 254, startPoint y: 39, endPoint x: 259, endPoint y: 41, distance: 4.7
click at [260, 42] on span "A crisp lemon-lime soda served icy cold" at bounding box center [284, 46] width 69 height 8
click at [259, 42] on span "A crisp lemon-lime soda served icy cold" at bounding box center [284, 46] width 69 height 8
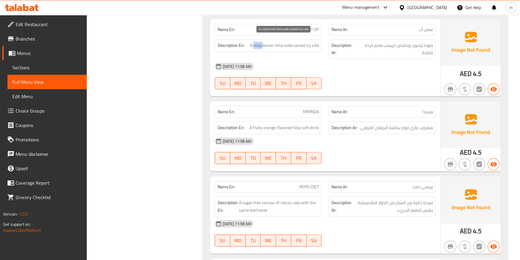
click at [259, 42] on span "A crisp lemon-lime soda served icy cold" at bounding box center [284, 46] width 69 height 8
click at [258, 44] on span "A crisp lemon-lime soda served icy cold" at bounding box center [284, 46] width 69 height 8
click at [258, 42] on span "A crisp lemon-lime soda served icy cold" at bounding box center [284, 46] width 69 height 8
click at [255, 42] on span "A crisp lemon-lime soda served icy cold" at bounding box center [284, 46] width 69 height 8
click at [259, 42] on span "A crisp lemon-lime soda served icy cold" at bounding box center [284, 46] width 69 height 8
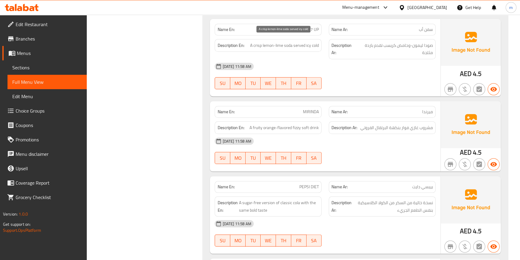
click at [262, 42] on span "A crisp lemon-lime soda served icy cold" at bounding box center [284, 46] width 69 height 8
click at [393, 42] on span "صودا ليمون-وحامض كريسب تقدم باردة مثلجة" at bounding box center [395, 49] width 76 height 15
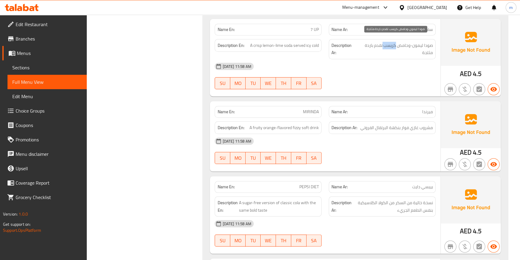
click at [392, 42] on span "صودا ليمون-وحامض كريسب تقدم باردة مثلجة" at bounding box center [395, 49] width 76 height 15
click at [385, 45] on span "صودا ليمون-وحامض كريسب تقدم باردة مثلجة" at bounding box center [395, 49] width 76 height 15
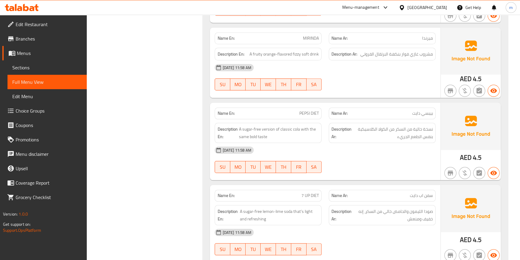
scroll to position [3650, 0]
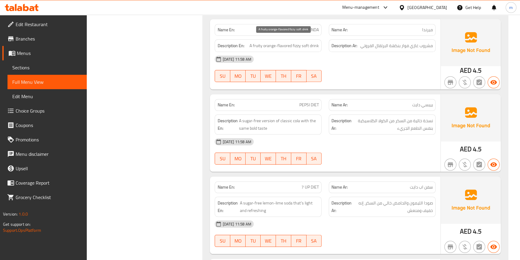
click at [296, 42] on span "A fruity orange-flavored fizzy soft drink" at bounding box center [284, 46] width 69 height 8
click at [303, 42] on span "A fruity orange-flavored fizzy soft drink" at bounding box center [284, 46] width 69 height 8
drag, startPoint x: 300, startPoint y: 42, endPoint x: 293, endPoint y: 43, distance: 6.7
click at [293, 43] on span "A fruity orange-flavored fizzy soft drink" at bounding box center [284, 46] width 69 height 8
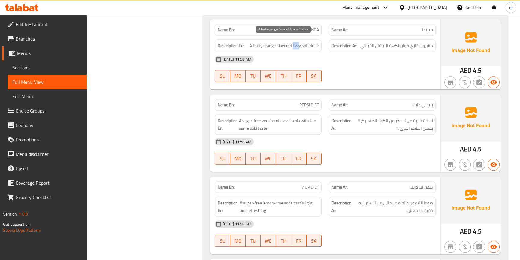
click at [294, 42] on span "A fruity orange-flavored fizzy soft drink" at bounding box center [284, 46] width 69 height 8
drag, startPoint x: 293, startPoint y: 40, endPoint x: 300, endPoint y: 42, distance: 7.4
click at [300, 42] on span "A fruity orange-flavored fizzy soft drink" at bounding box center [284, 46] width 69 height 8
click at [311, 44] on div "Description En: A fruity orange-flavored fizzy soft drink" at bounding box center [268, 45] width 107 height 13
click at [313, 52] on div "[DATE] 11:58 AM" at bounding box center [325, 59] width 228 height 14
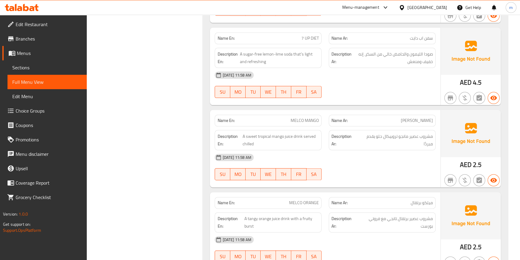
scroll to position [3786, 0]
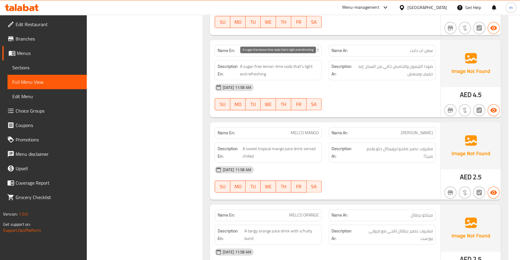
click at [255, 69] on span "A sugar-free lemon-lime soda that’s light and refreshing" at bounding box center [279, 70] width 79 height 15
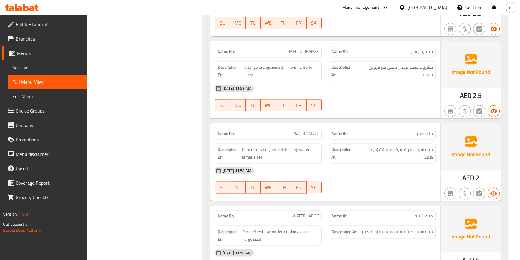
scroll to position [3977, 0]
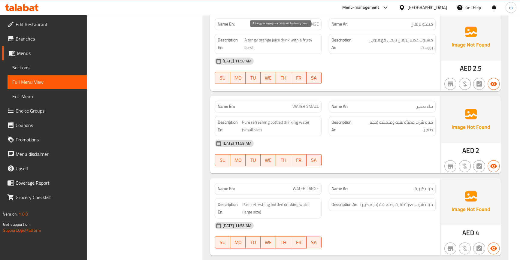
click at [254, 36] on span "A tangy orange juice drink with a fruity burst" at bounding box center [281, 43] width 75 height 15
click at [253, 36] on span "A tangy orange juice drink with a fruity burst" at bounding box center [281, 43] width 75 height 15
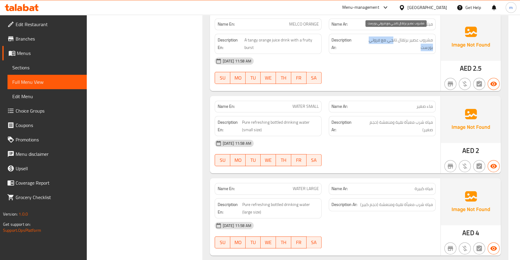
drag, startPoint x: 393, startPoint y: 37, endPoint x: 386, endPoint y: 41, distance: 9.2
click at [386, 41] on span "مشروب عصير برتقال تانجي مع فروتي بورست" at bounding box center [395, 43] width 75 height 15
click at [390, 36] on span "مشروب عصير برتقال تانجي مع فروتي بورست" at bounding box center [395, 43] width 75 height 15
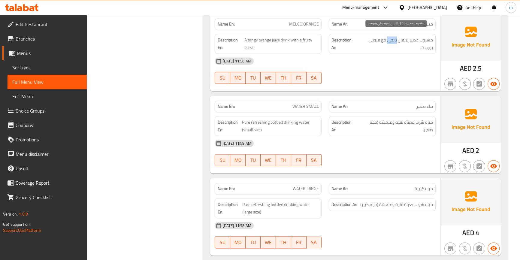
click at [390, 36] on span "مشروب عصير برتقال تانجي مع فروتي بورست" at bounding box center [395, 43] width 75 height 15
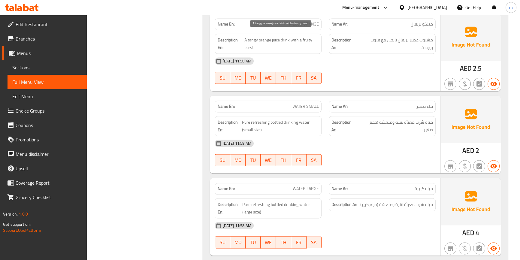
click at [271, 39] on span "A tangy orange juice drink with a fruity burst" at bounding box center [281, 43] width 75 height 15
click at [250, 43] on span "A tangy orange juice drink with a fruity burst" at bounding box center [281, 43] width 75 height 15
click at [311, 54] on div "[DATE] 11:58 AM" at bounding box center [325, 61] width 228 height 14
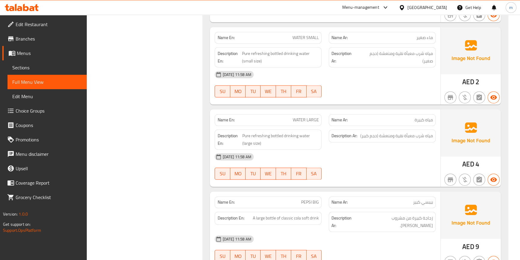
scroll to position [4155, 0]
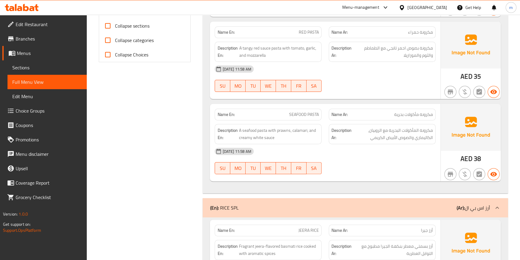
scroll to position [730, 0]
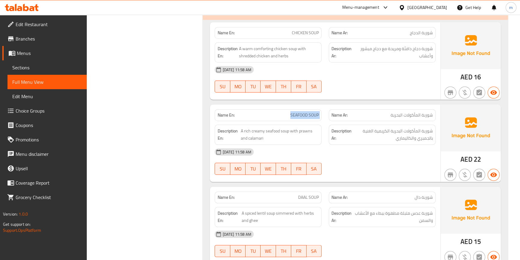
drag, startPoint x: 307, startPoint y: 111, endPoint x: 326, endPoint y: 110, distance: 19.0
click at [326, 110] on div "Name En: SEAFOOD SOUP Name Ar: شوربة المأكولات البحرية" at bounding box center [325, 115] width 228 height 19
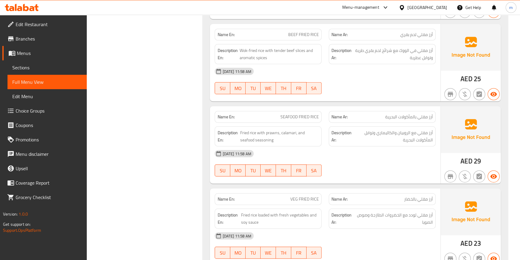
scroll to position [2111, 0]
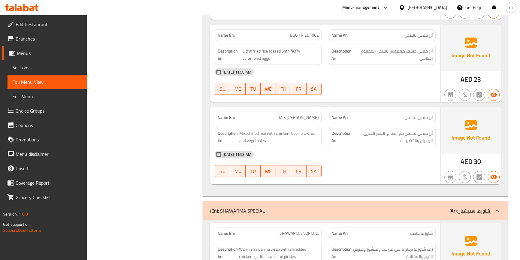
click at [214, 68] on div "[DATE] 11:58 AM" at bounding box center [325, 72] width 228 height 14
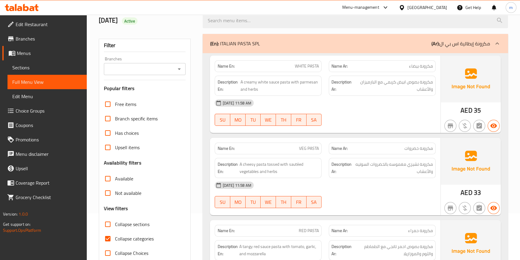
scroll to position [82, 0]
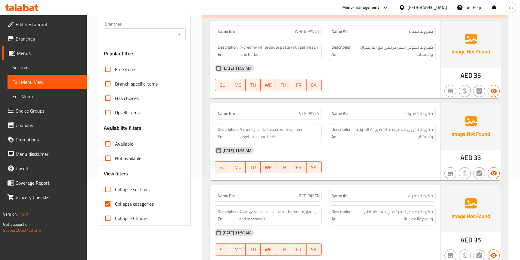
click at [126, 201] on span "Collapse categories" at bounding box center [134, 203] width 39 height 7
click at [115, 201] on input "Collapse categories" at bounding box center [108, 204] width 14 height 14
checkbox input "false"
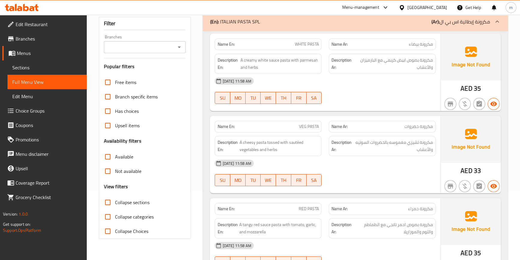
scroll to position [0, 0]
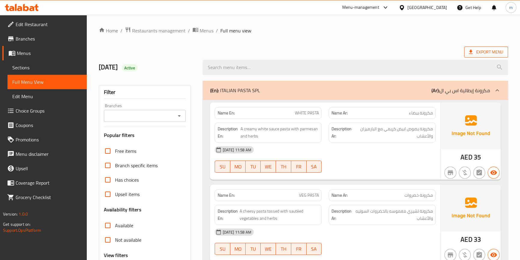
click at [492, 57] on span "Export Menu" at bounding box center [486, 52] width 44 height 11
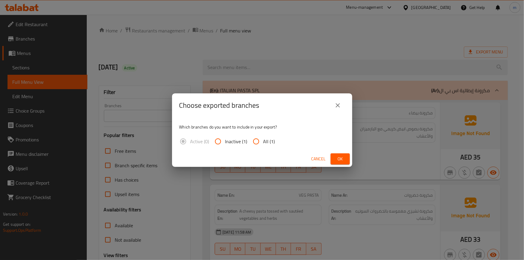
click at [260, 144] on input "All (1)" at bounding box center [256, 141] width 14 height 14
radio input "true"
click at [339, 160] on span "Ok" at bounding box center [340, 159] width 10 height 8
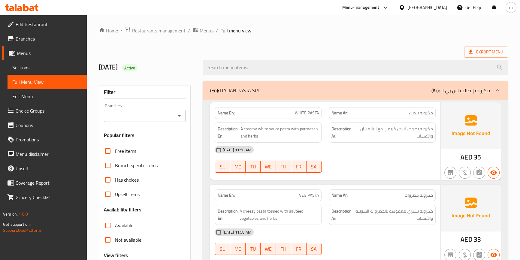
drag, startPoint x: 260, startPoint y: 87, endPoint x: 215, endPoint y: 89, distance: 45.4
click at [215, 89] on div "(En): ITALIAN PASTA SPL (Ar): مكرونة إيطالية اس بي ال" at bounding box center [350, 90] width 280 height 7
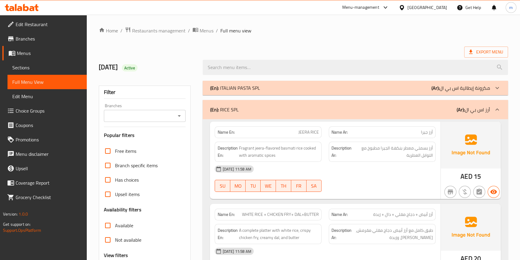
click at [286, 86] on div "(En): ITALIAN PASTA SPL (Ar): مكرونة إيطالية اس بي ال" at bounding box center [350, 87] width 280 height 7
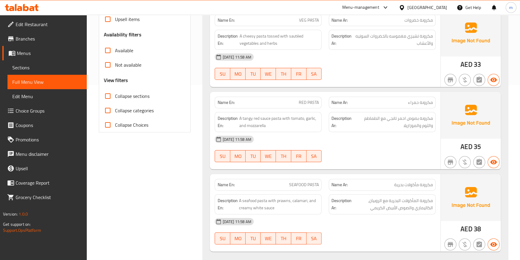
scroll to position [171, 0]
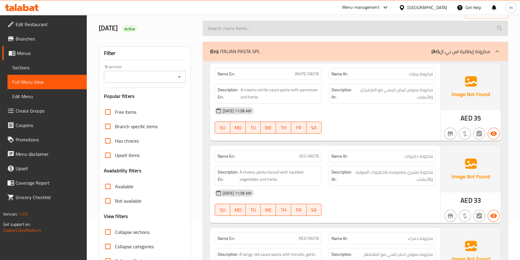
scroll to position [0, 0]
